Goal: Transaction & Acquisition: Purchase product/service

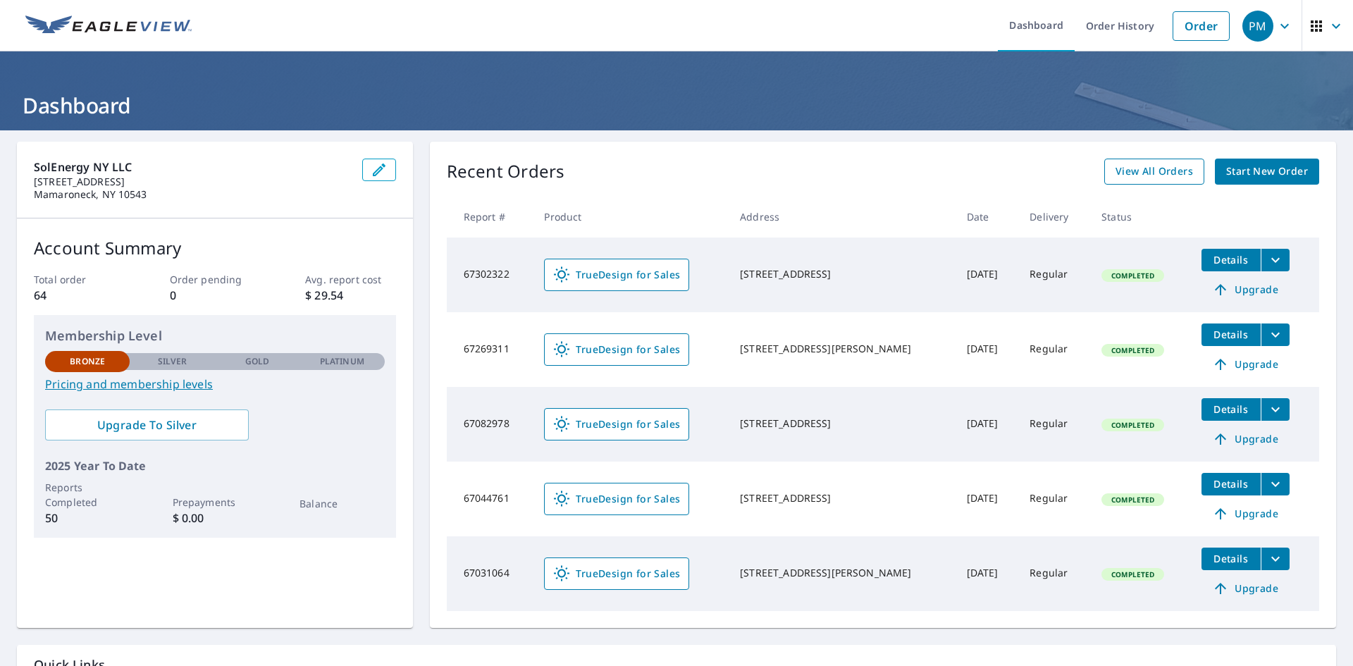
click at [1136, 179] on span "View All Orders" at bounding box center [1154, 172] width 78 height 18
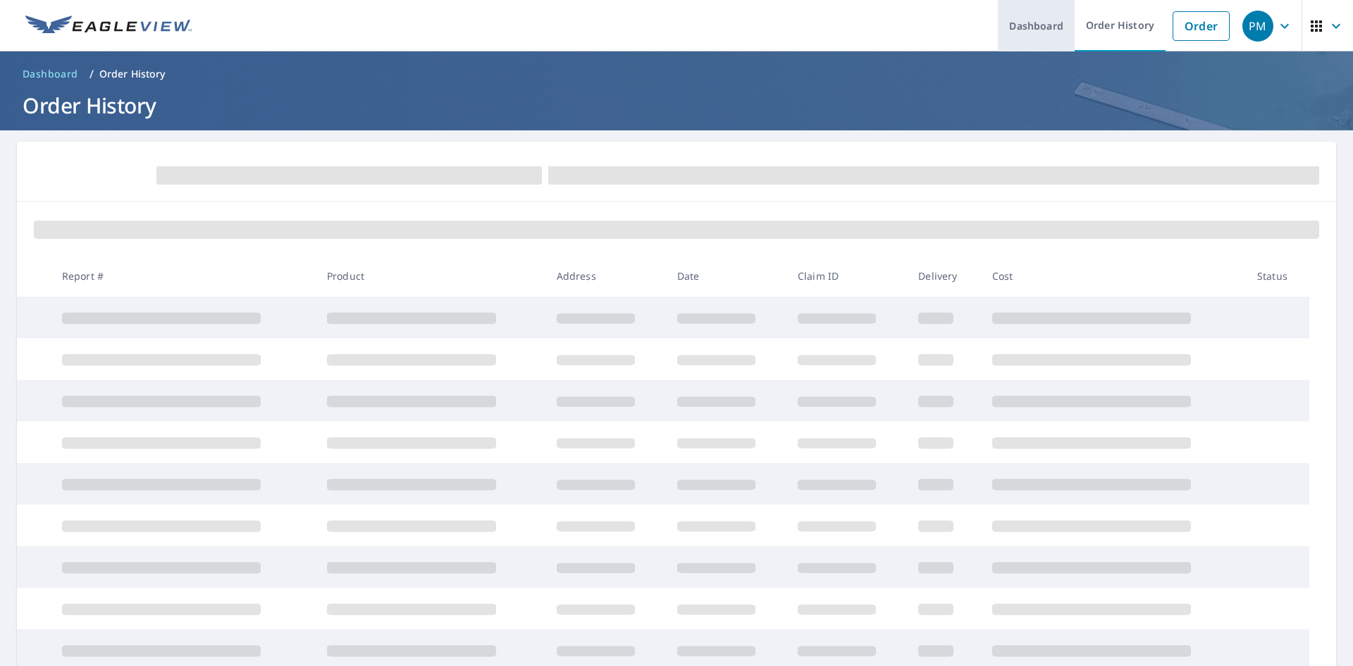
click at [1044, 37] on link "Dashboard" at bounding box center [1036, 25] width 77 height 51
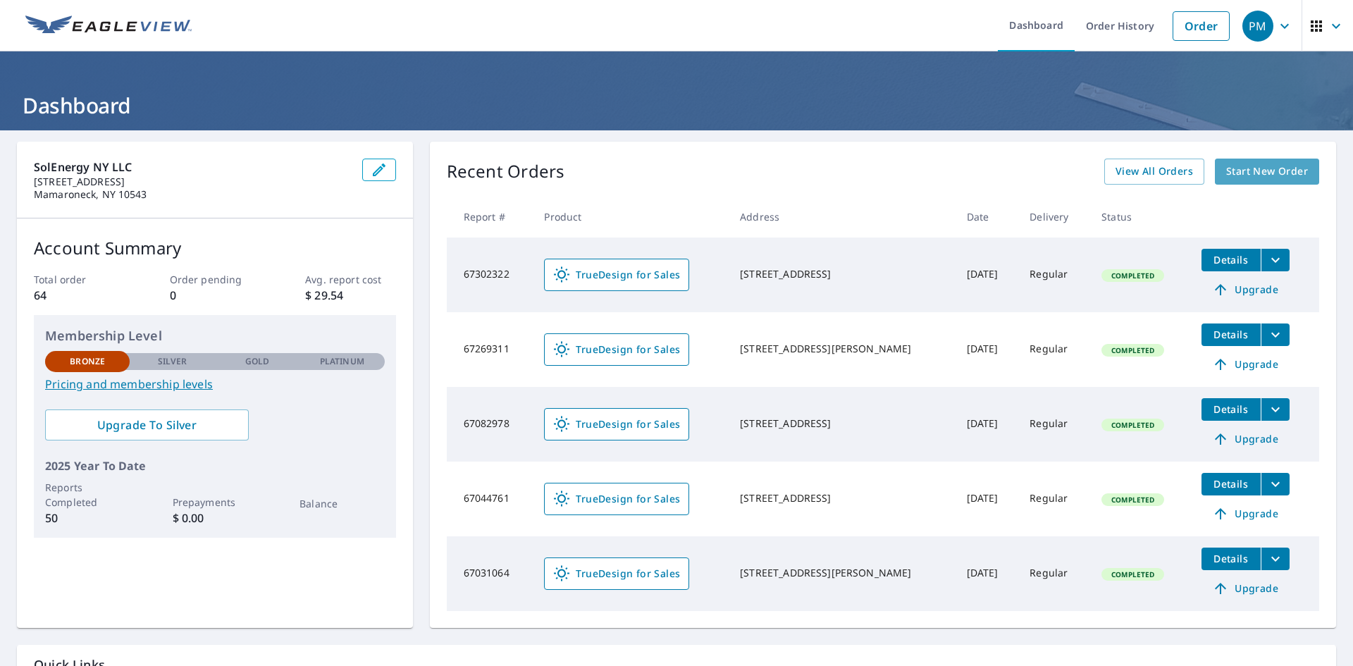
click at [1256, 167] on span "Start New Order" at bounding box center [1267, 172] width 82 height 18
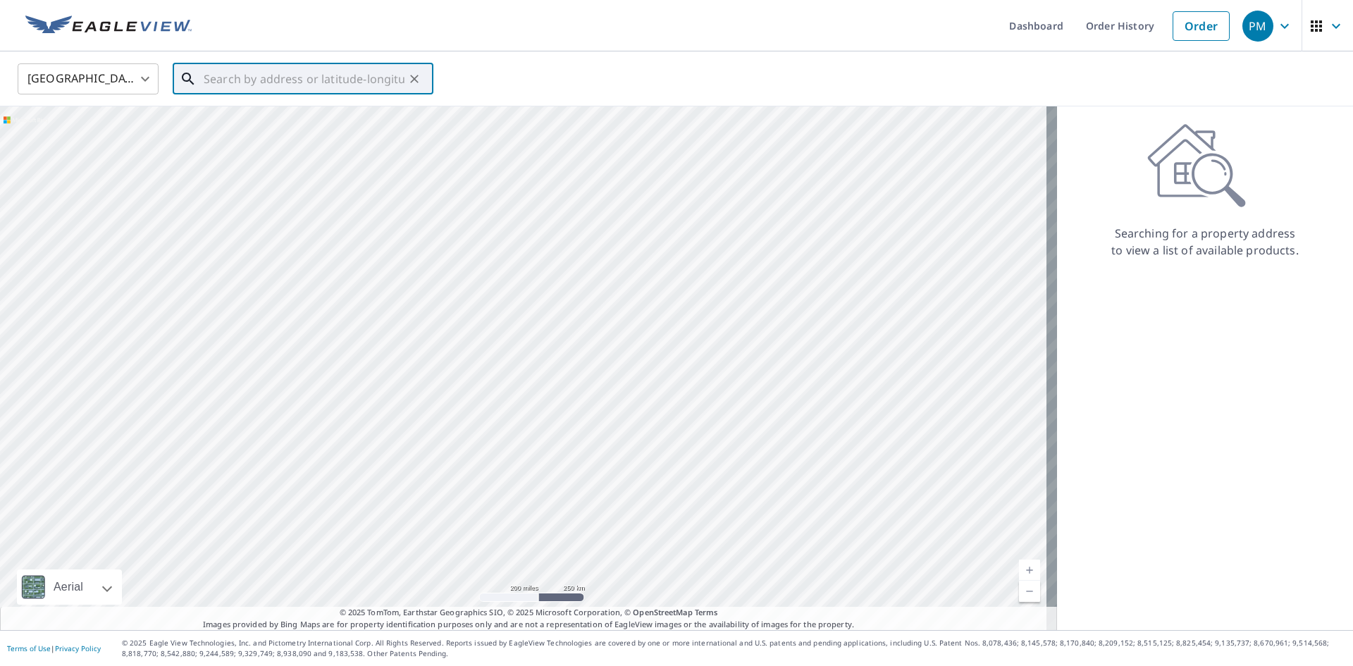
paste input "[STREET_ADDRESS]"
click at [321, 123] on span "[STREET_ADDRESS]" at bounding box center [311, 119] width 221 height 17
type input "[STREET_ADDRESS]"
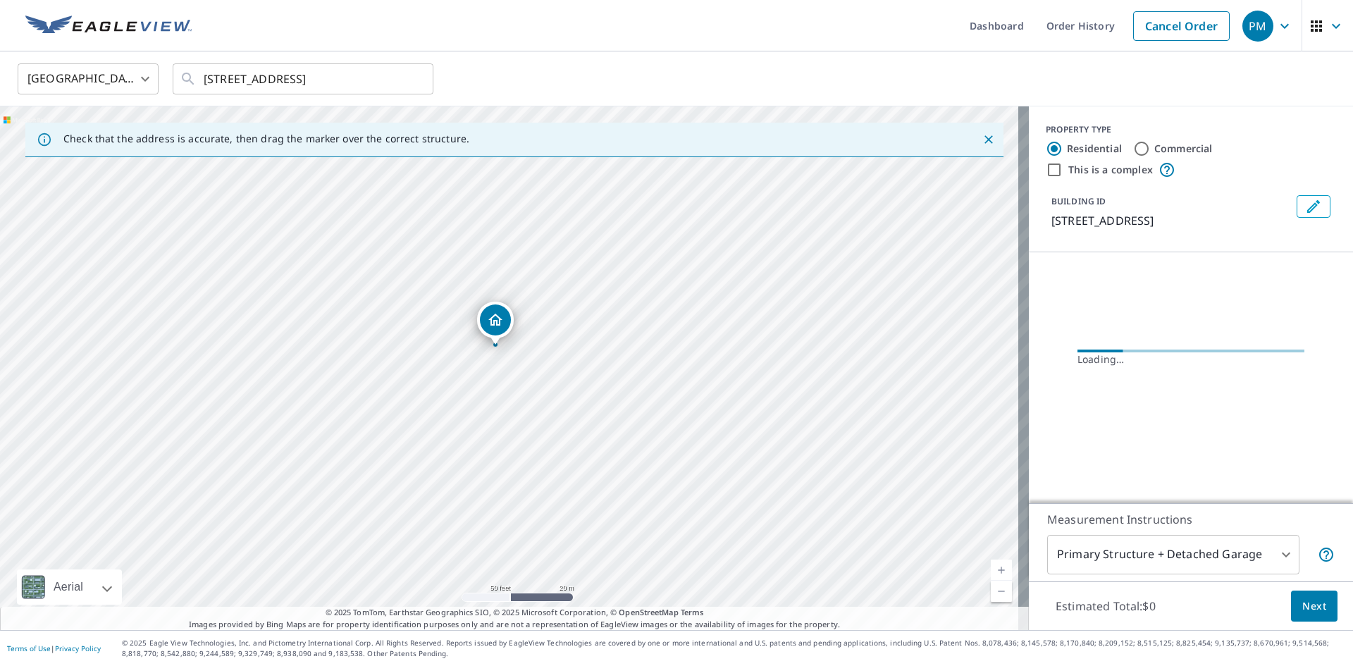
drag, startPoint x: 508, startPoint y: 368, endPoint x: 532, endPoint y: 346, distance: 32.4
click at [532, 346] on div "[STREET_ADDRESS]" at bounding box center [514, 368] width 1029 height 524
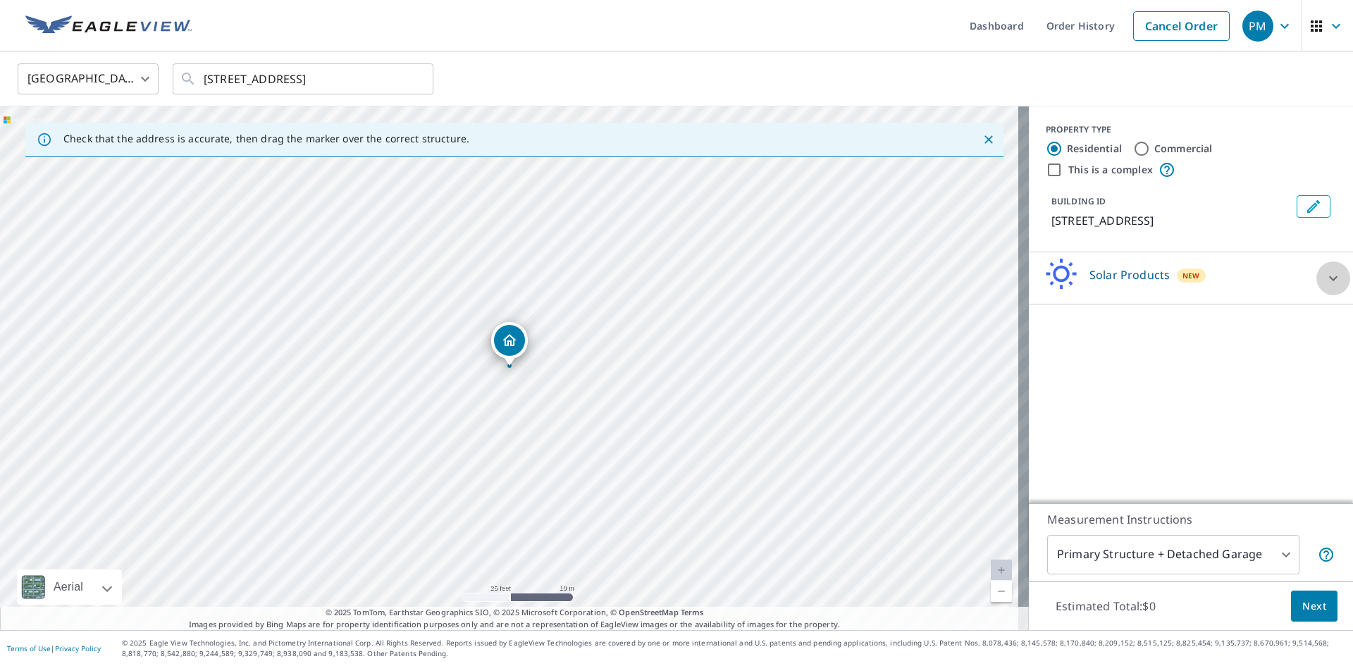
click at [1325, 276] on icon at bounding box center [1333, 278] width 17 height 17
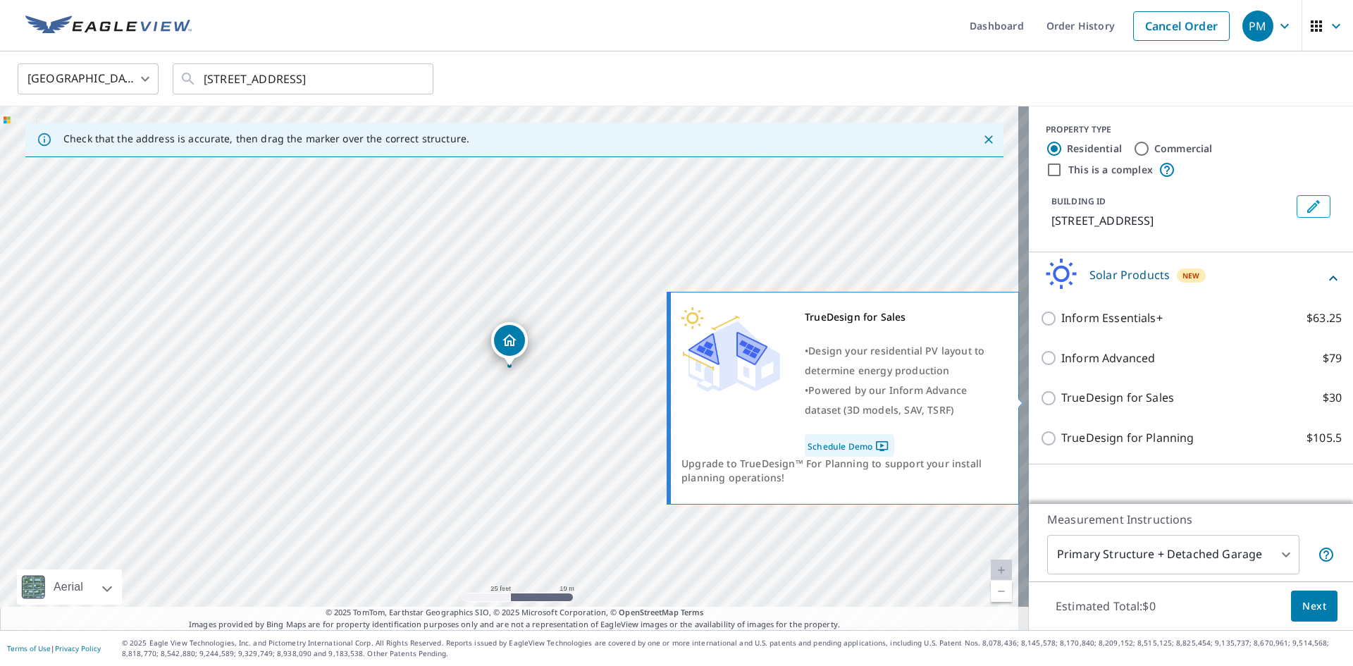
click at [1142, 401] on p "TrueDesign for Sales" at bounding box center [1117, 398] width 113 height 18
click at [1061, 401] on input "TrueDesign for Sales $30" at bounding box center [1050, 398] width 21 height 17
checkbox input "true"
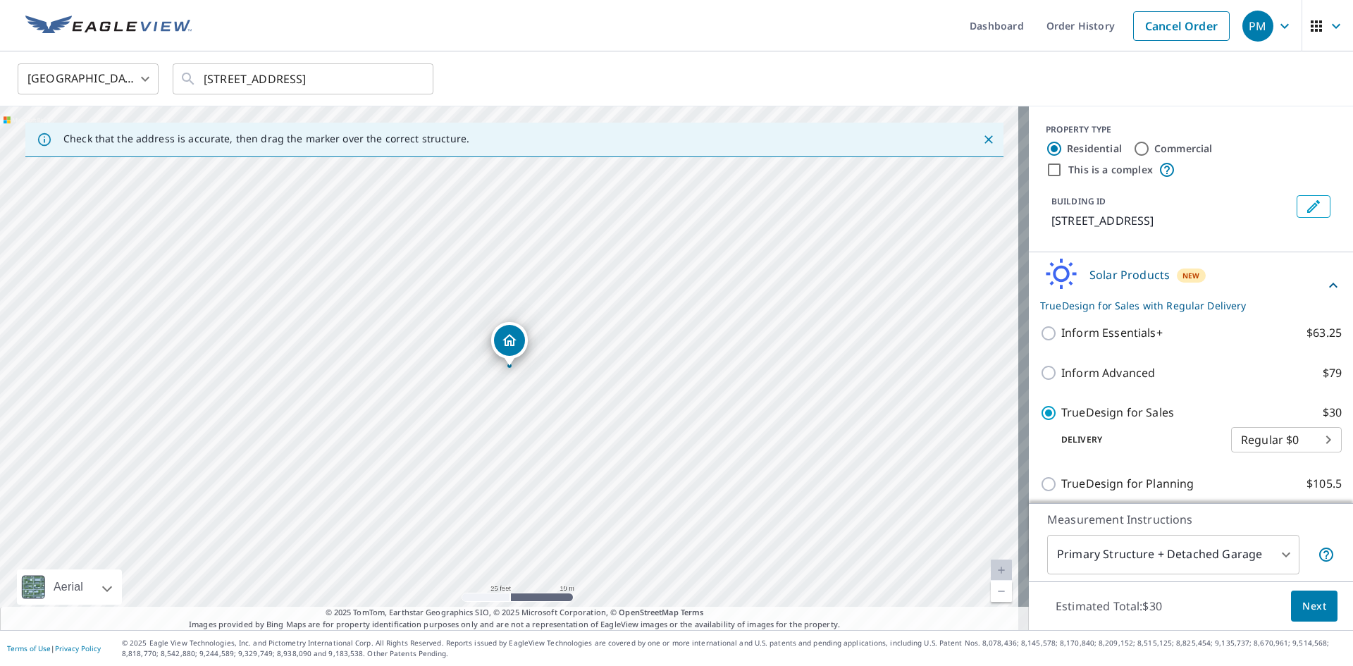
scroll to position [7, 0]
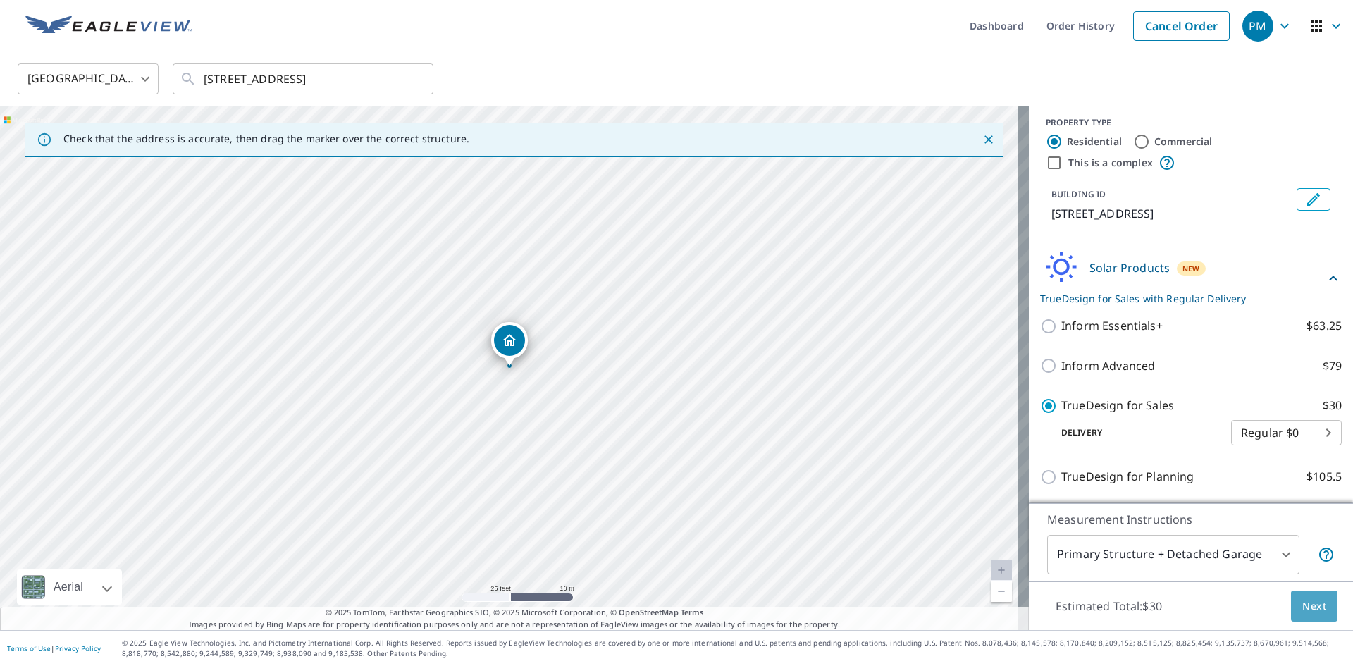
click at [1309, 604] on span "Next" at bounding box center [1314, 607] width 24 height 18
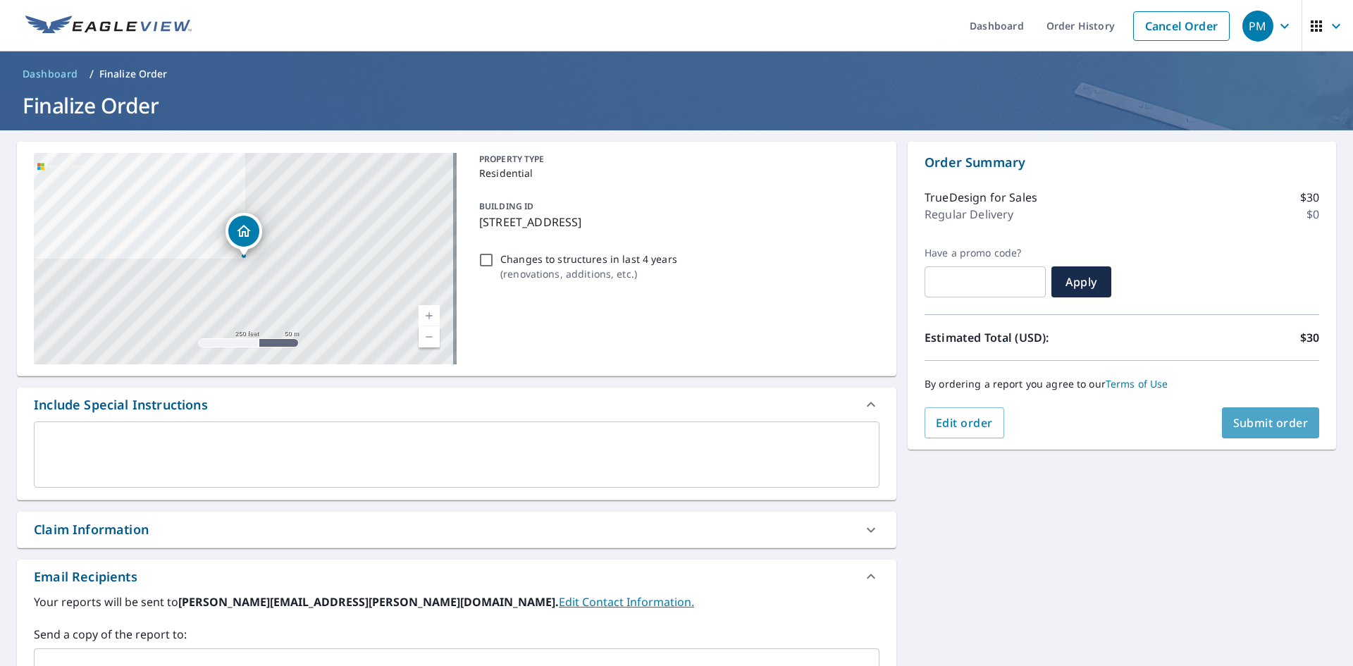
click at [1261, 419] on span "Submit order" at bounding box center [1270, 423] width 75 height 16
